Goal: Task Accomplishment & Management: Manage account settings

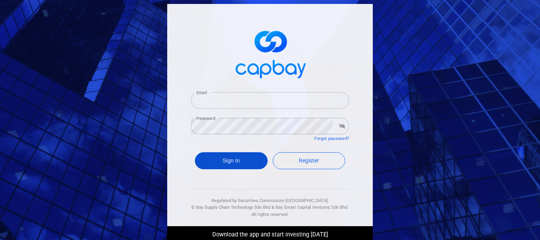
type input "[PERSON_NAME][EMAIL_ADDRESS][DOMAIN_NAME]"
click at [235, 161] on button "Sign In" at bounding box center [231, 160] width 73 height 17
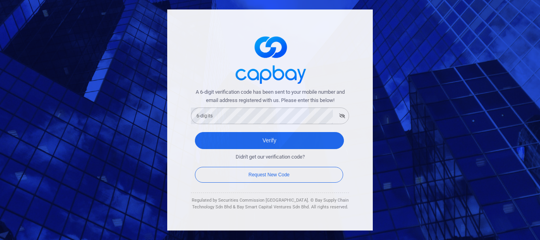
click at [201, 110] on div "6-digits 6-digits" at bounding box center [270, 115] width 158 height 18
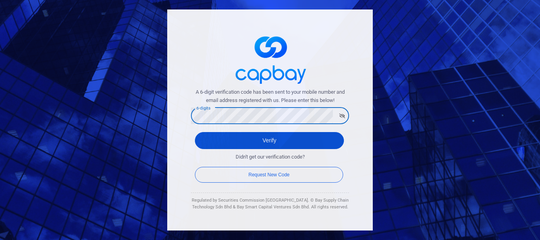
click at [218, 138] on button "Verify" at bounding box center [269, 140] width 149 height 17
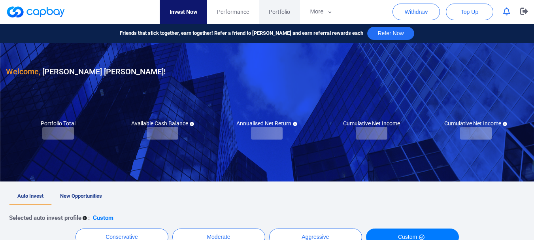
checkbox input "true"
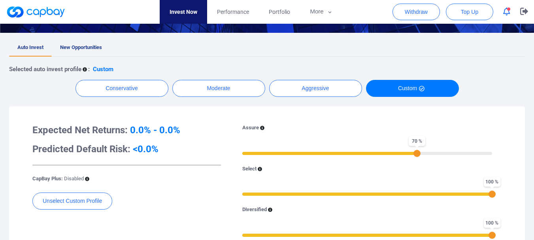
scroll to position [119, 0]
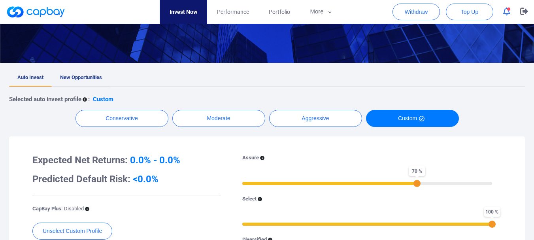
click at [81, 75] on span "New Opportunities" at bounding box center [81, 77] width 42 height 6
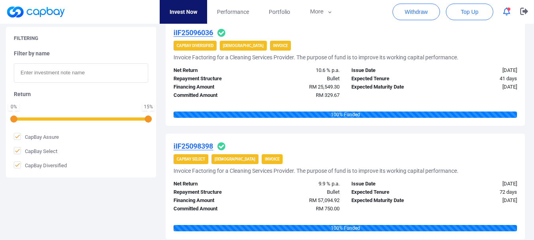
scroll to position [277, 0]
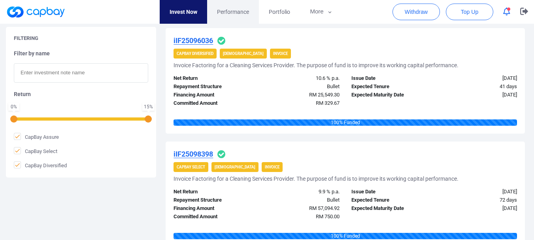
click at [233, 10] on span "Performance" at bounding box center [233, 12] width 32 height 9
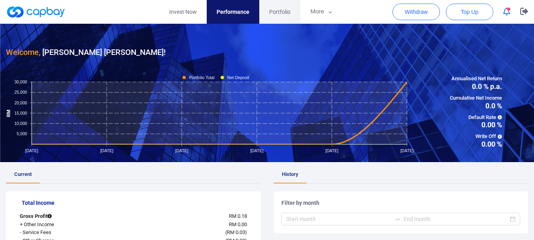
click at [275, 11] on span "Portfolio" at bounding box center [279, 12] width 21 height 9
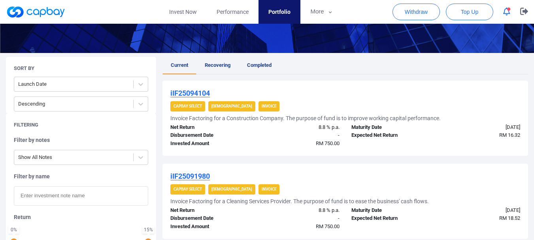
scroll to position [119, 0]
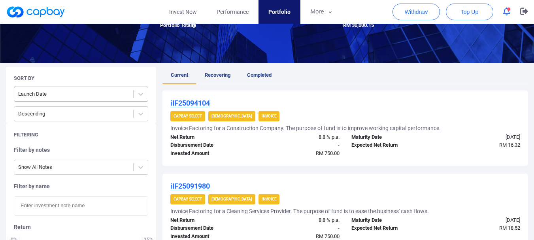
click at [104, 97] on div at bounding box center [73, 94] width 111 height 10
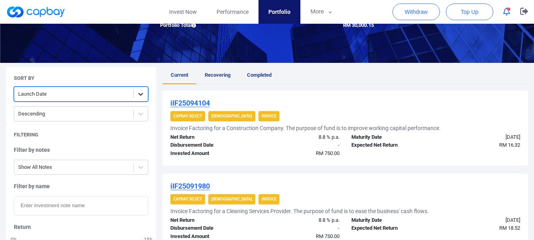
click at [139, 93] on icon at bounding box center [140, 94] width 5 height 3
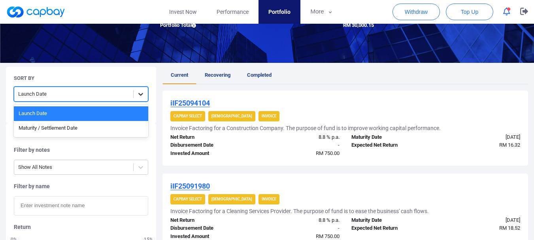
click at [139, 93] on icon at bounding box center [140, 94] width 5 height 3
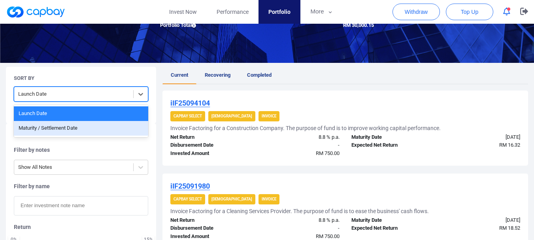
click at [69, 128] on div "Maturity / Settlement Date" at bounding box center [81, 128] width 135 height 15
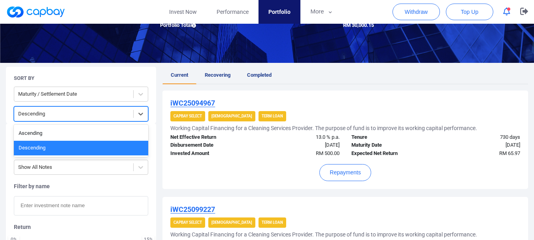
click at [97, 115] on div at bounding box center [73, 114] width 111 height 10
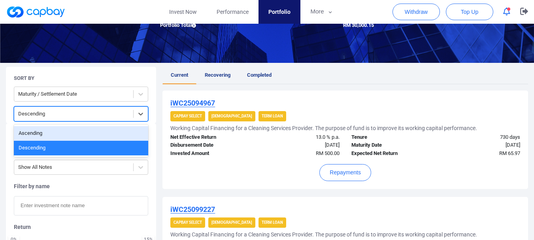
click at [59, 134] on div "Ascending" at bounding box center [81, 133] width 135 height 15
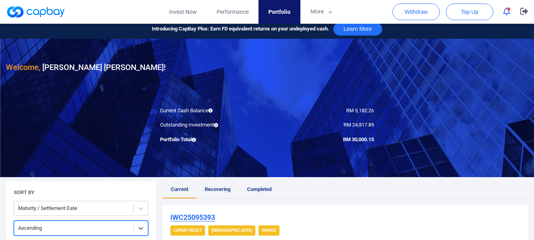
scroll to position [0, 0]
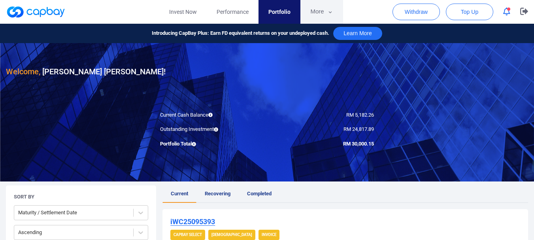
click at [320, 10] on button "More" at bounding box center [322, 12] width 42 height 24
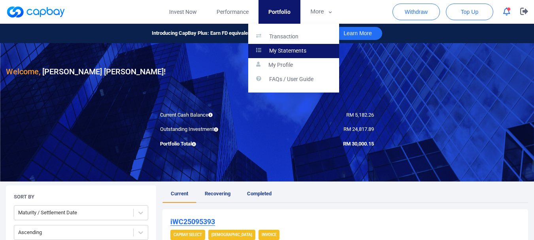
click at [290, 53] on p "My Statements" at bounding box center [287, 50] width 37 height 7
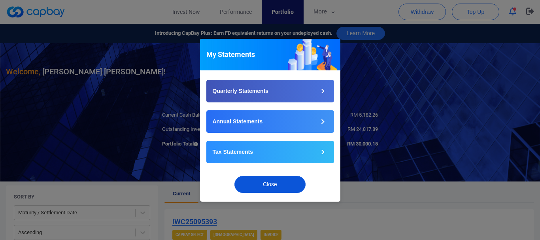
click at [292, 182] on button "Close" at bounding box center [270, 184] width 71 height 17
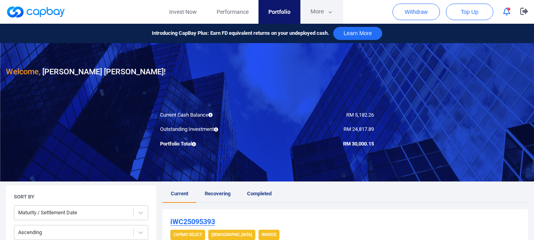
click at [321, 9] on button "More" at bounding box center [322, 12] width 42 height 24
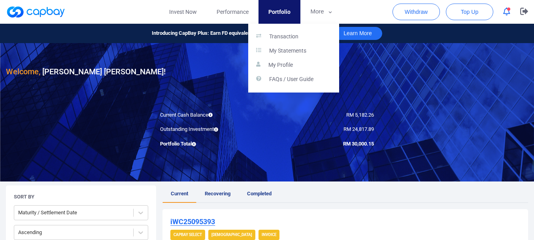
click at [504, 12] on button "button" at bounding box center [267, 120] width 534 height 240
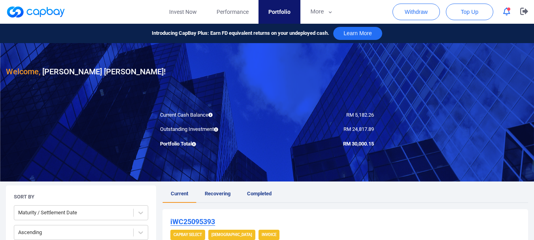
click at [508, 11] on icon "button" at bounding box center [507, 12] width 7 height 8
